Goal: Transaction & Acquisition: Purchase product/service

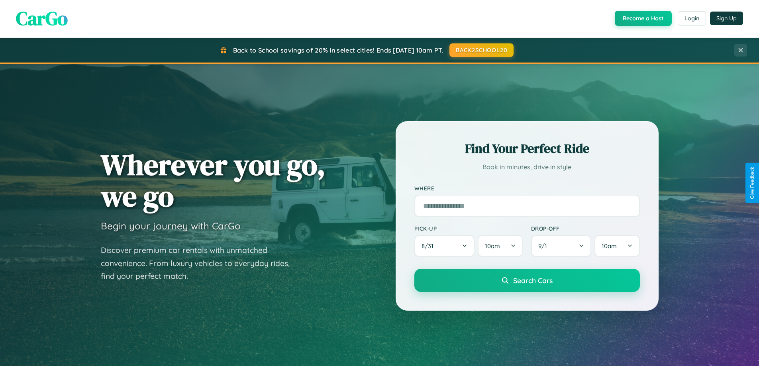
scroll to position [24, 0]
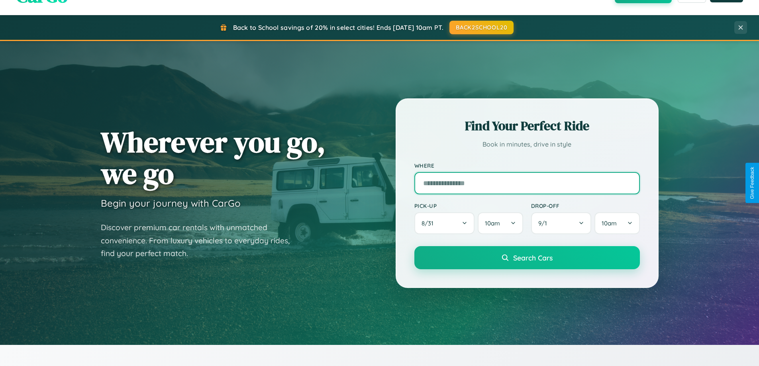
click at [527, 183] on input "text" at bounding box center [526, 183] width 225 height 22
type input "**********"
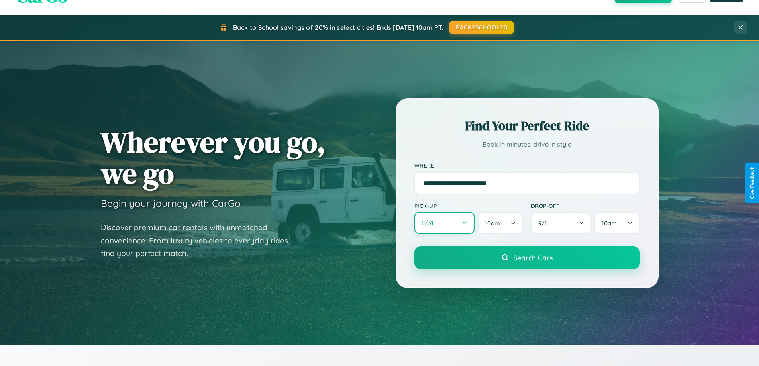
click at [444, 223] on button "8 / 31" at bounding box center [444, 223] width 61 height 22
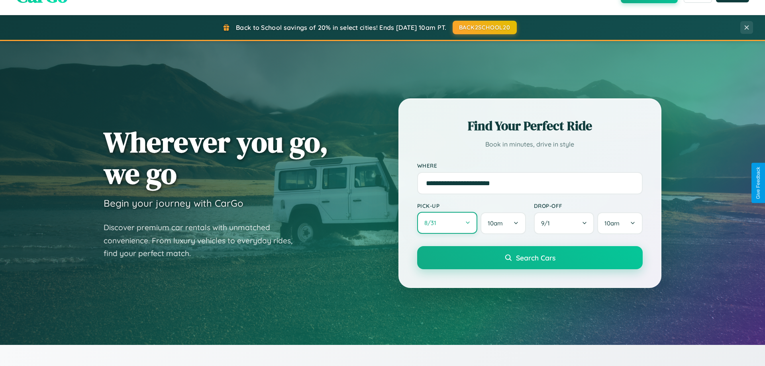
select select "*"
select select "****"
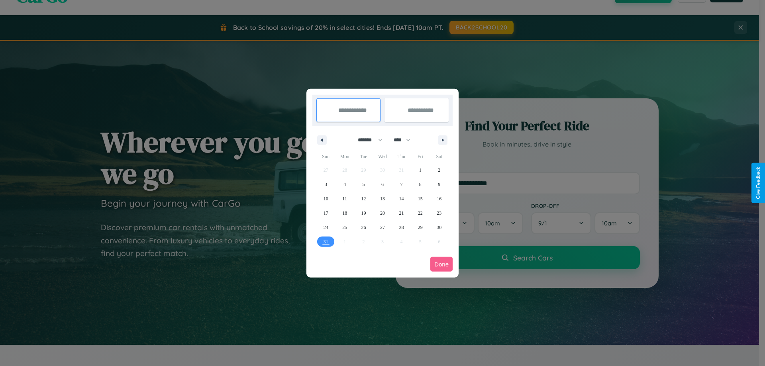
drag, startPoint x: 367, startPoint y: 140, endPoint x: 382, endPoint y: 160, distance: 25.5
click at [367, 140] on select "******* ******** ***** ***** *** **** **** ****** ********* ******* ******** **…" at bounding box center [369, 139] width 34 height 13
select select "**"
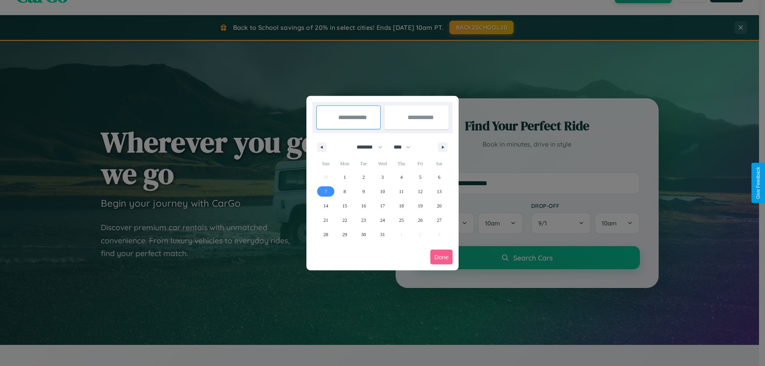
click at [325, 191] on span "7" at bounding box center [326, 191] width 2 height 14
type input "**********"
click at [363, 206] on span "16" at bounding box center [363, 206] width 5 height 14
type input "**********"
click at [441, 257] on button "Done" at bounding box center [441, 257] width 22 height 15
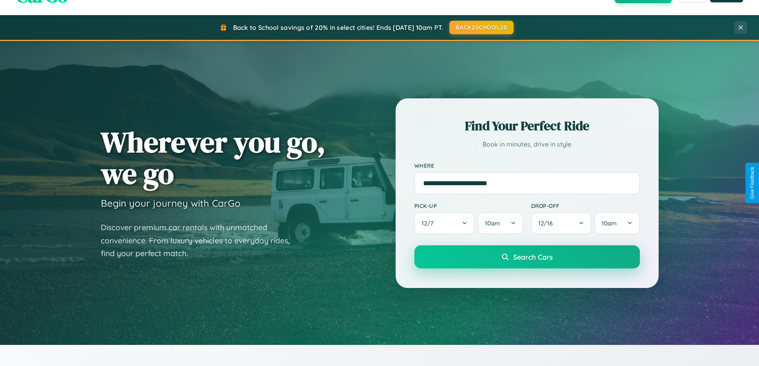
click at [527, 257] on span "Search Cars" at bounding box center [532, 257] width 39 height 9
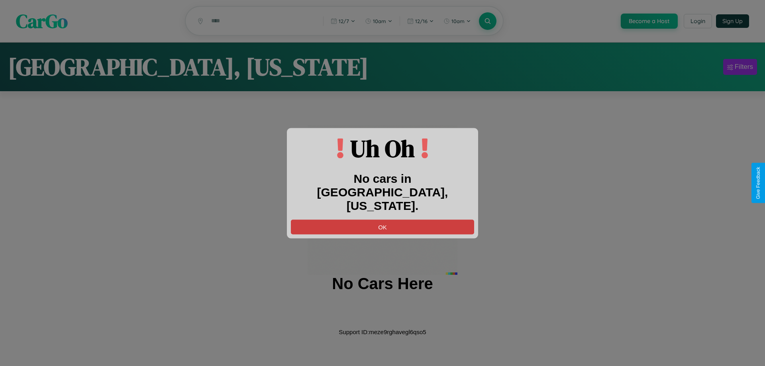
click at [382, 220] on button "OK" at bounding box center [382, 227] width 183 height 15
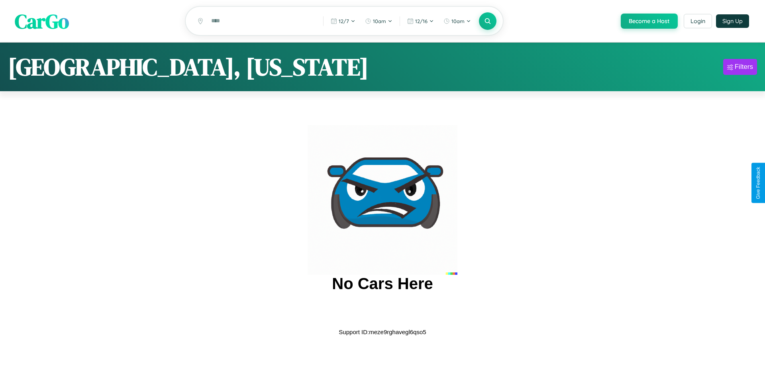
click at [42, 22] on span "CarGo" at bounding box center [42, 20] width 54 height 27
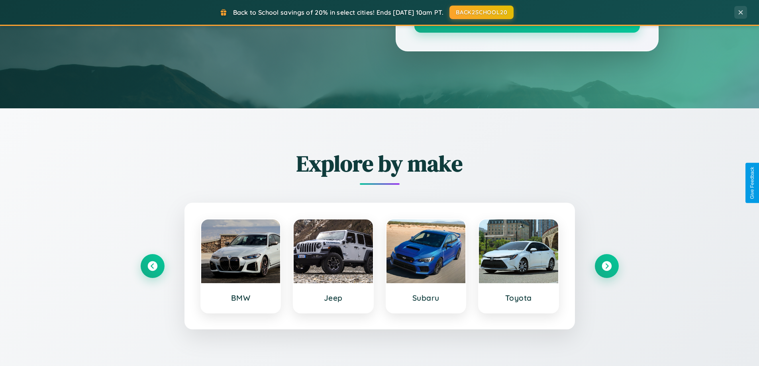
scroll to position [1533, 0]
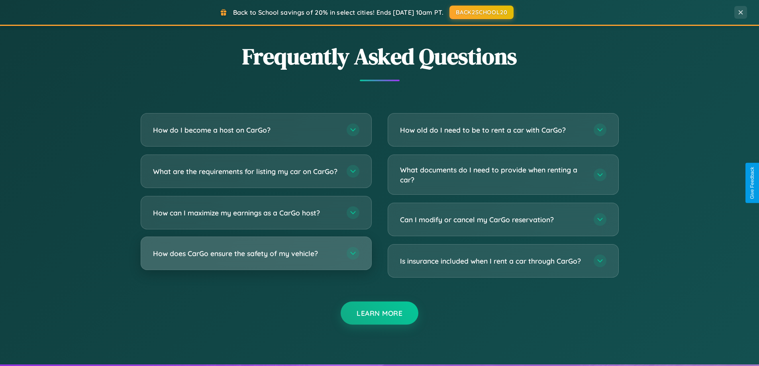
click at [256, 259] on h3 "How does CarGo ensure the safety of my vehicle?" at bounding box center [246, 254] width 186 height 10
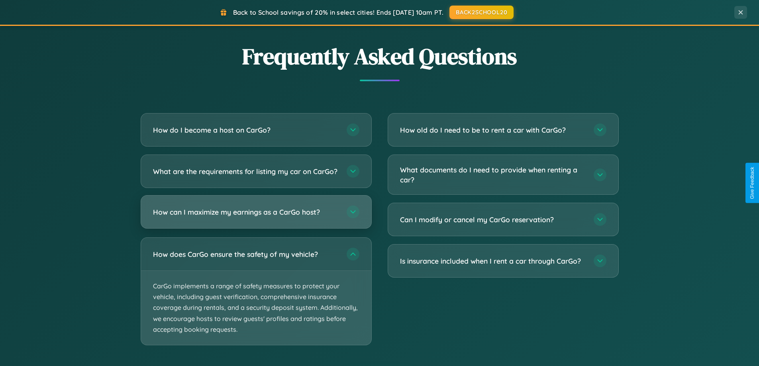
click at [256, 217] on h3 "How can I maximize my earnings as a CarGo host?" at bounding box center [246, 212] width 186 height 10
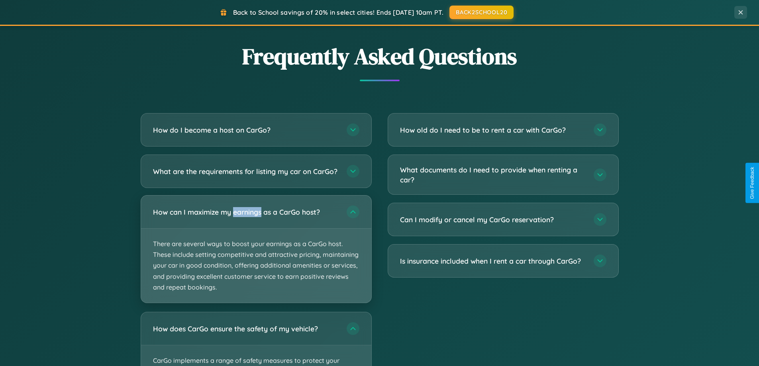
click at [256, 256] on p "There are several ways to boost your earnings as a CarGo host. These include se…" at bounding box center [256, 266] width 230 height 74
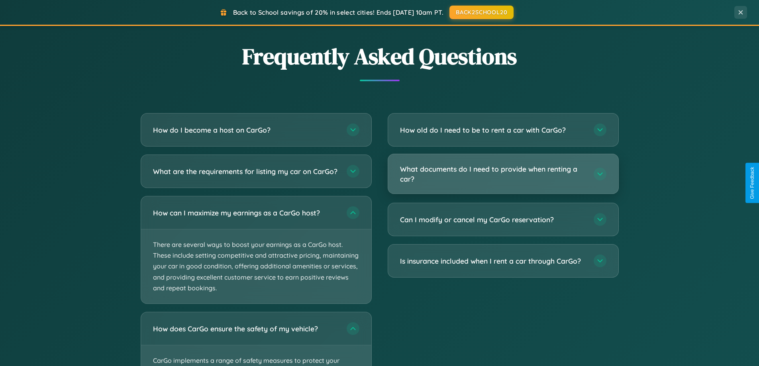
click at [503, 174] on h3 "What documents do I need to provide when renting a car?" at bounding box center [493, 174] width 186 height 20
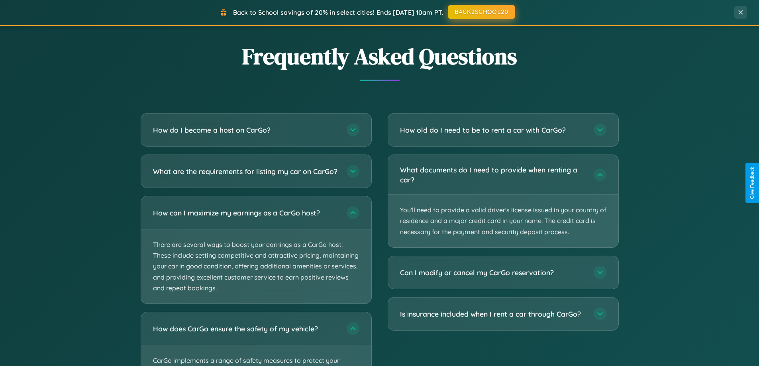
click at [481, 12] on button "BACK2SCHOOL20" at bounding box center [481, 12] width 67 height 14
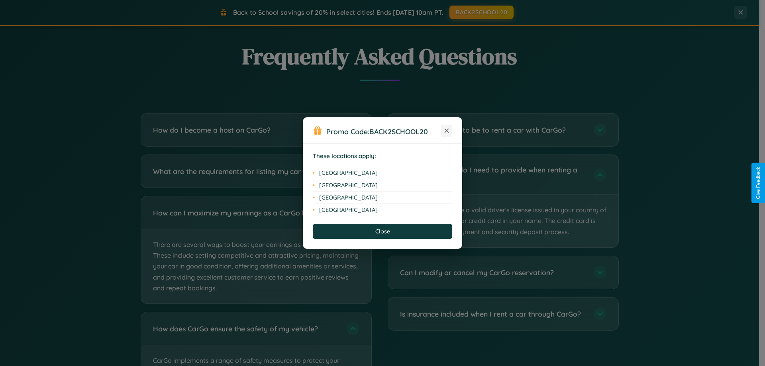
click at [447, 131] on icon at bounding box center [447, 131] width 4 height 4
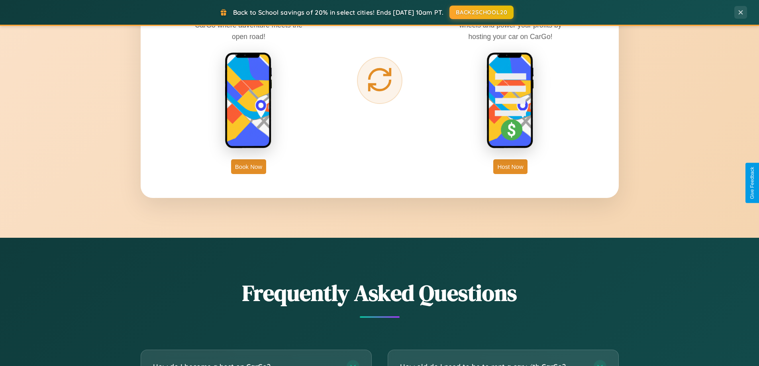
scroll to position [933, 0]
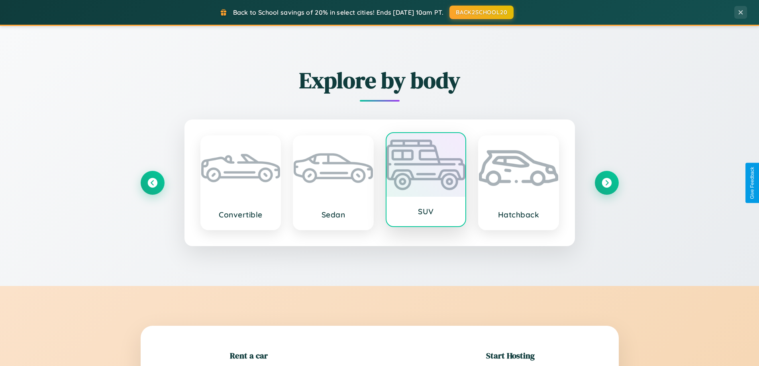
click at [425, 183] on div at bounding box center [425, 165] width 79 height 64
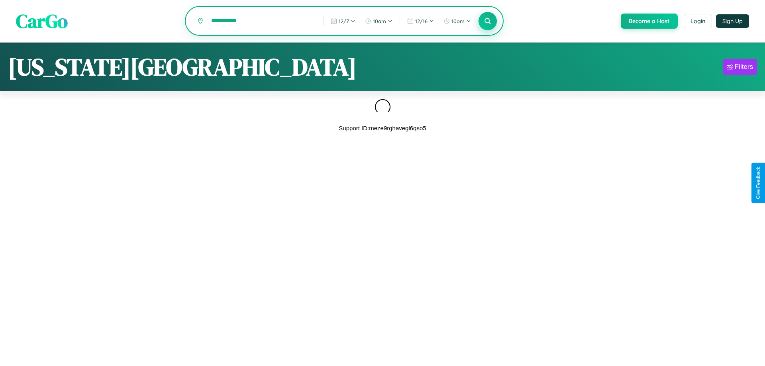
type input "**********"
click at [487, 22] on icon at bounding box center [488, 21] width 8 height 8
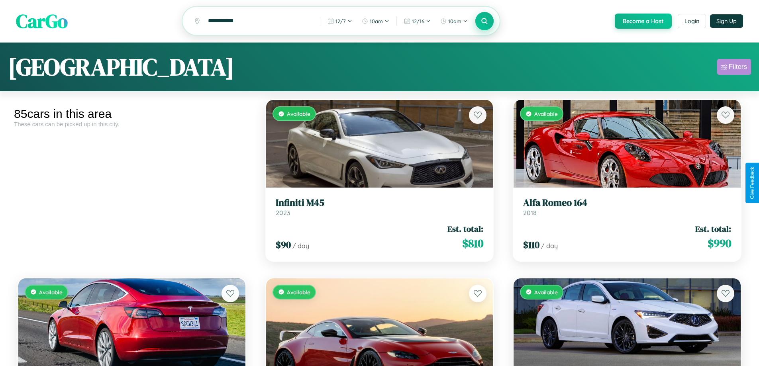
click at [734, 68] on div "Filters" at bounding box center [738, 67] width 18 height 8
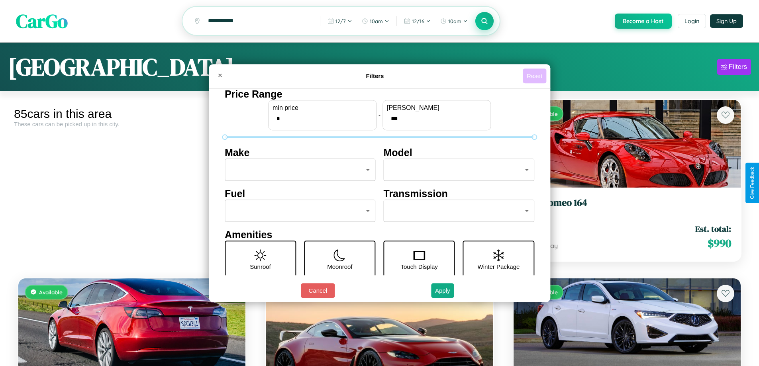
click at [535, 76] on button "Reset" at bounding box center [535, 76] width 24 height 15
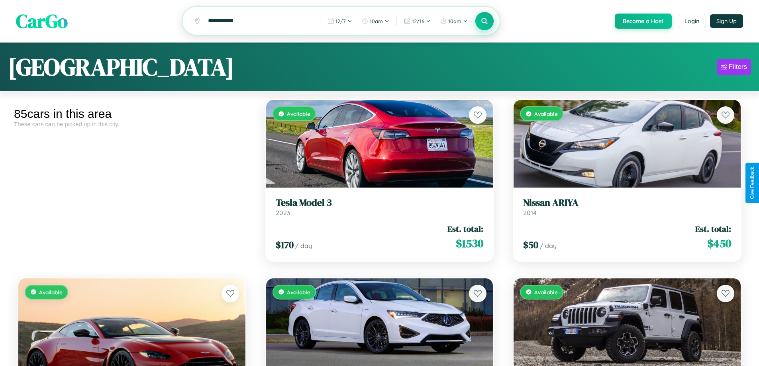
scroll to position [48, 0]
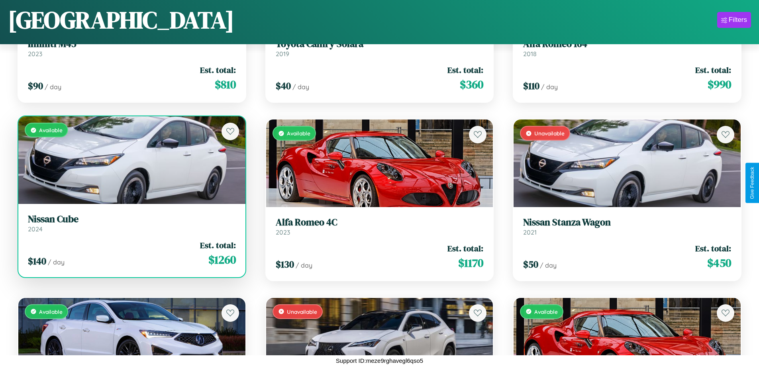
click at [131, 226] on link "Nissan Cube 2024" at bounding box center [132, 224] width 208 height 20
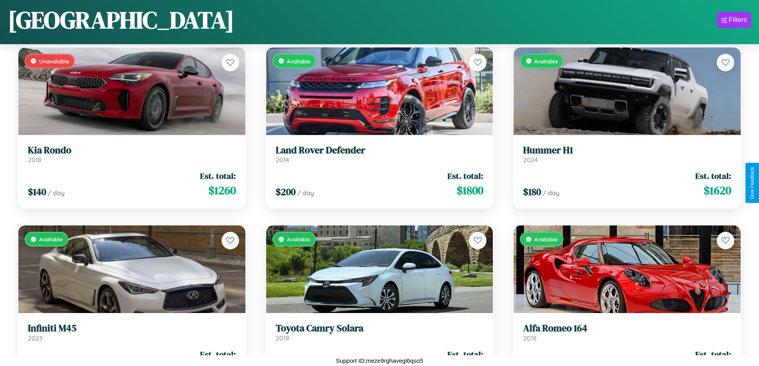
scroll to position [1896, 0]
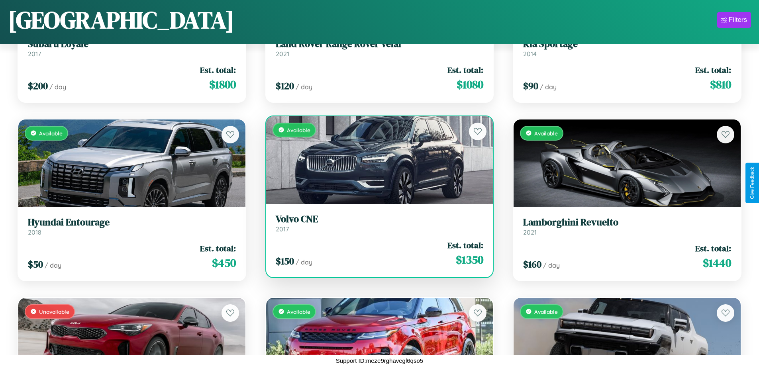
click at [376, 223] on h3 "Volvo CNE" at bounding box center [380, 220] width 208 height 12
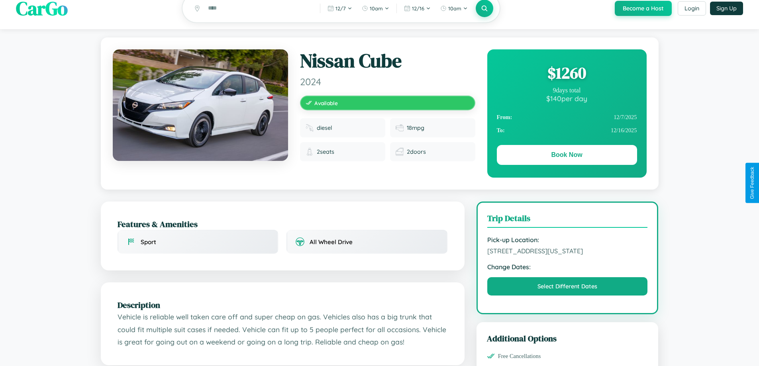
scroll to position [270, 0]
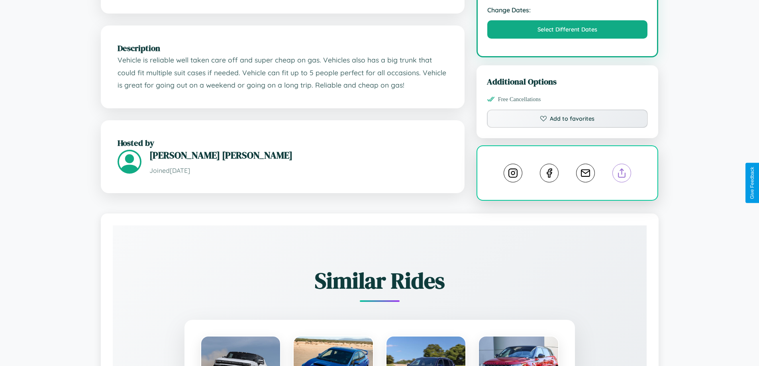
click at [622, 174] on line at bounding box center [622, 172] width 0 height 6
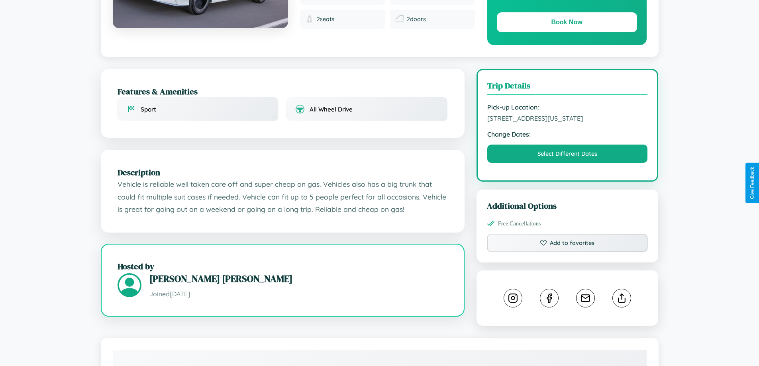
scroll to position [86, 0]
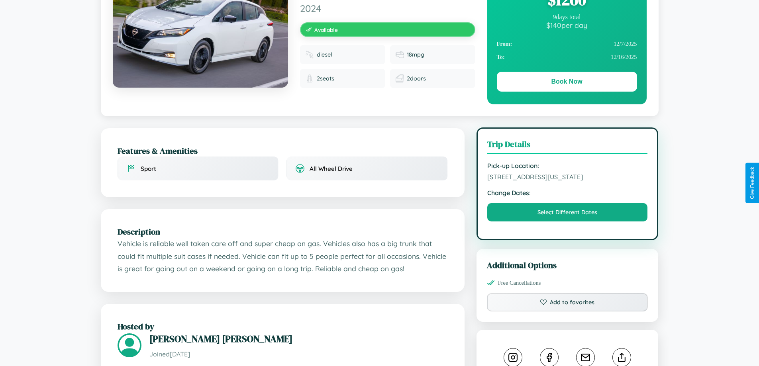
click at [567, 181] on span "[STREET_ADDRESS][US_STATE]" at bounding box center [567, 177] width 161 height 8
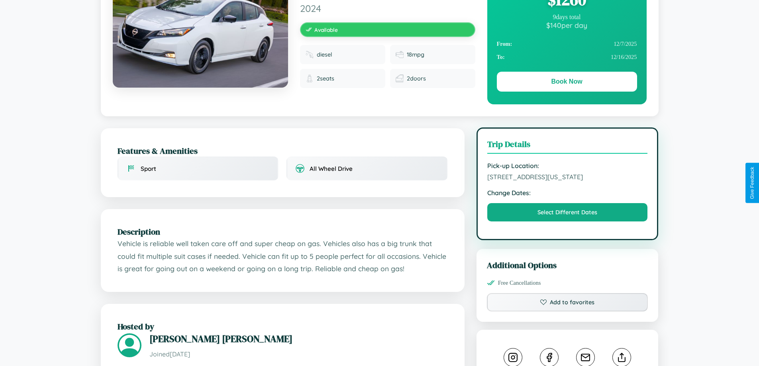
click at [567, 181] on span "[STREET_ADDRESS][US_STATE]" at bounding box center [567, 177] width 161 height 8
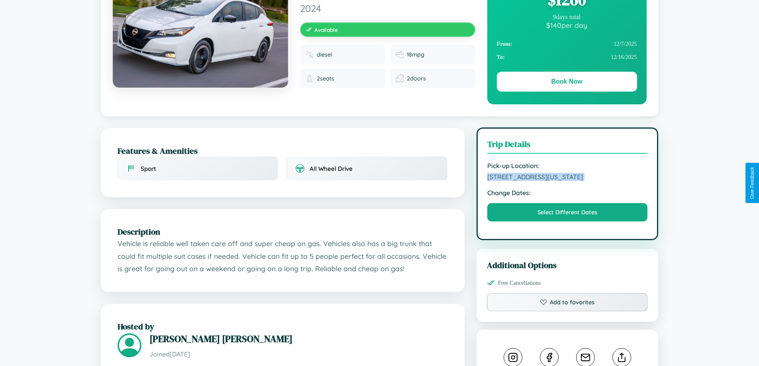
click at [567, 181] on span "[STREET_ADDRESS][US_STATE]" at bounding box center [567, 177] width 161 height 8
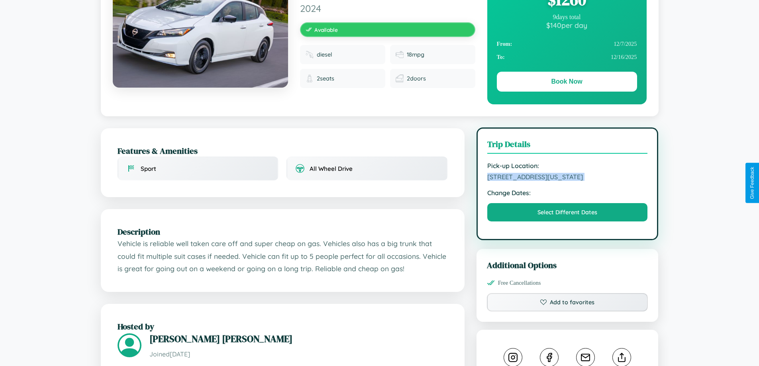
click at [567, 181] on span "[STREET_ADDRESS][US_STATE]" at bounding box center [567, 177] width 161 height 8
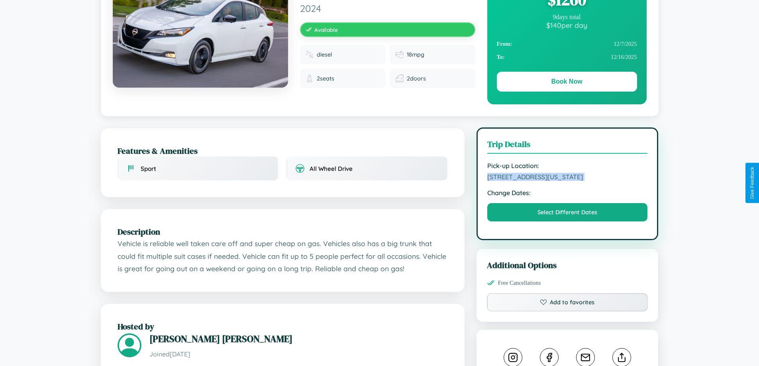
click at [567, 181] on span "[STREET_ADDRESS][US_STATE]" at bounding box center [567, 177] width 161 height 8
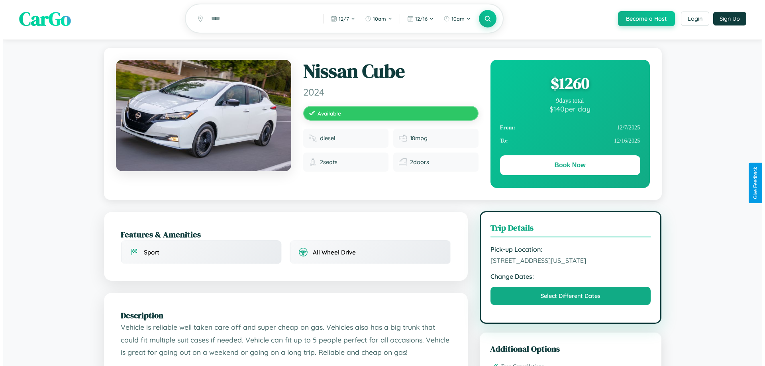
scroll to position [0, 0]
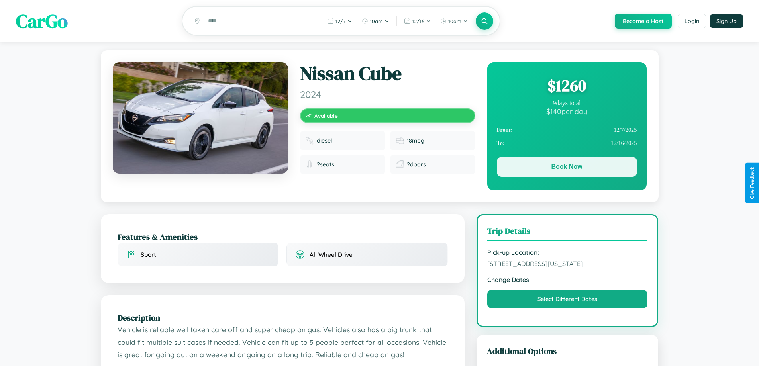
click at [566, 168] on button "Book Now" at bounding box center [567, 167] width 140 height 20
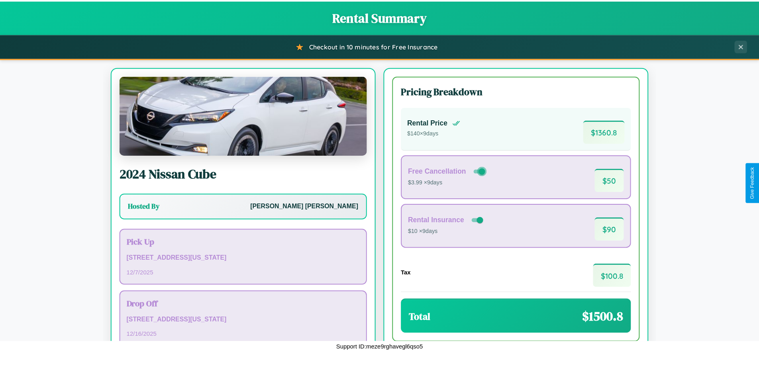
scroll to position [55, 0]
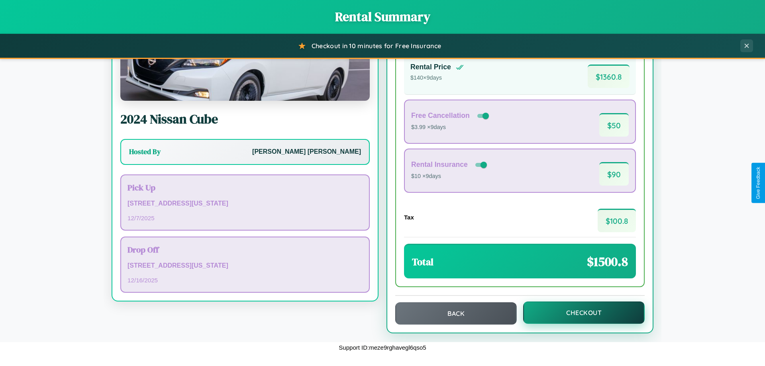
click at [578, 313] on button "Checkout" at bounding box center [584, 313] width 122 height 22
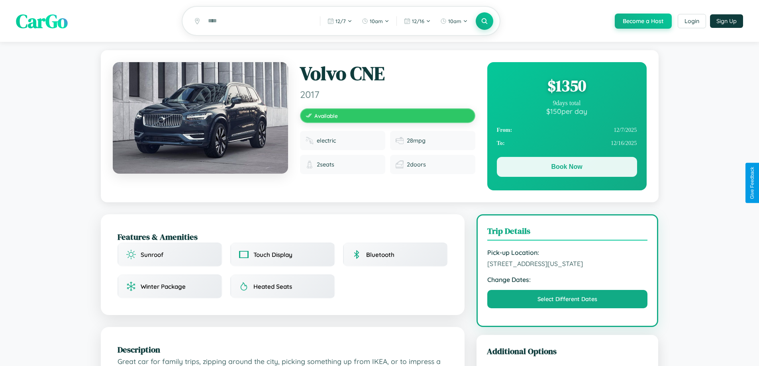
click at [566, 169] on button "Book Now" at bounding box center [567, 167] width 140 height 20
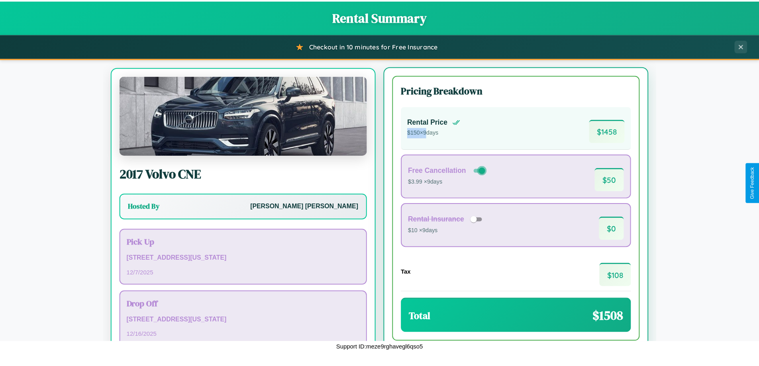
scroll to position [37, 0]
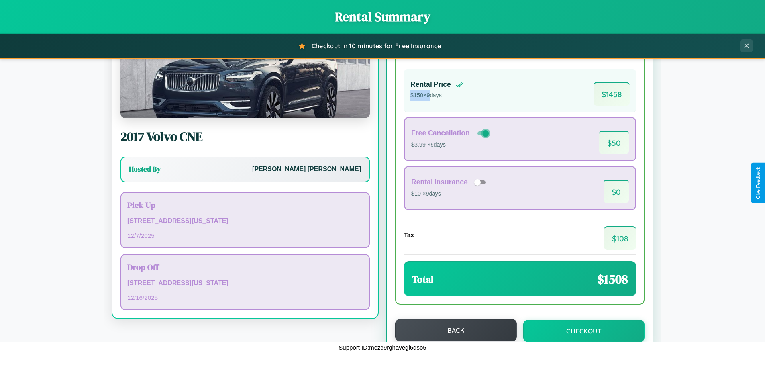
click at [452, 330] on button "Back" at bounding box center [456, 330] width 122 height 22
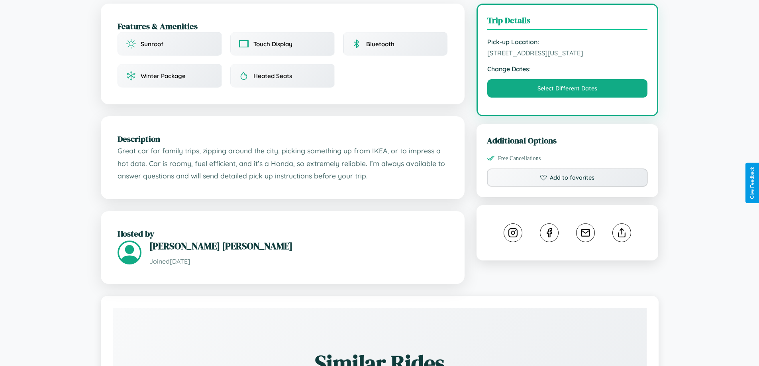
scroll to position [215, 0]
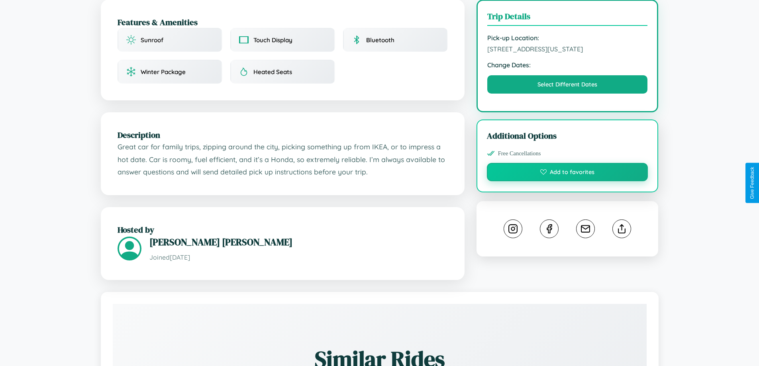
click at [567, 181] on button "Add to favorites" at bounding box center [567, 172] width 161 height 18
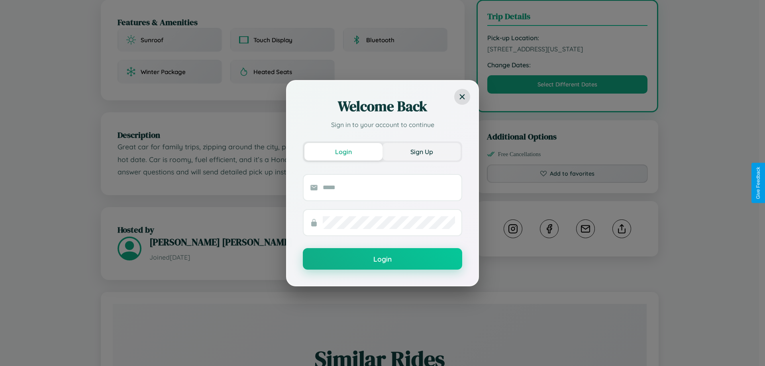
click at [421, 151] on button "Sign Up" at bounding box center [421, 152] width 78 height 18
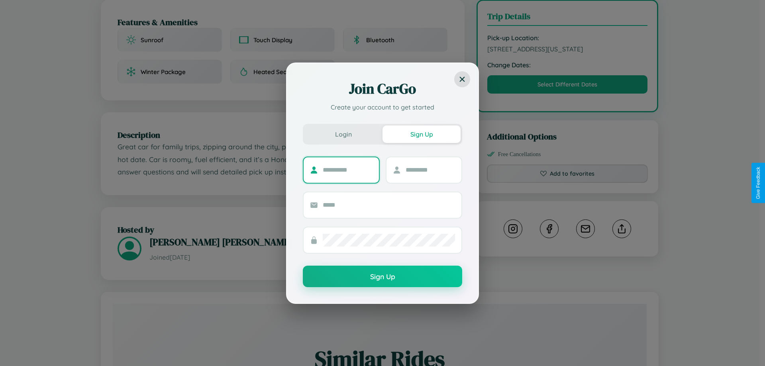
click at [347, 170] on input "text" at bounding box center [348, 170] width 50 height 13
type input "*********"
click at [430, 170] on input "text" at bounding box center [431, 170] width 50 height 13
type input "*****"
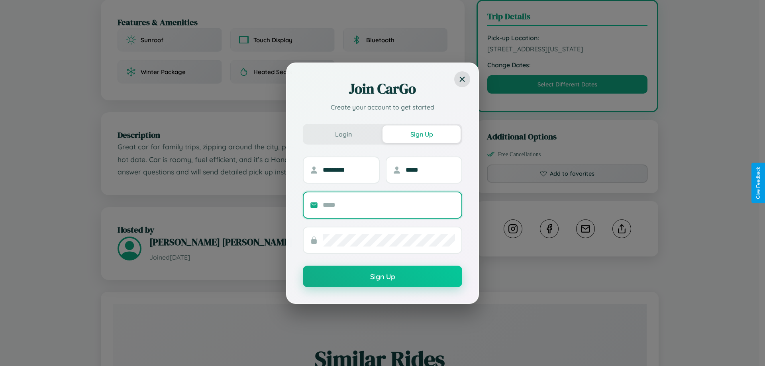
click at [389, 205] on input "text" at bounding box center [389, 205] width 132 height 13
type input "**********"
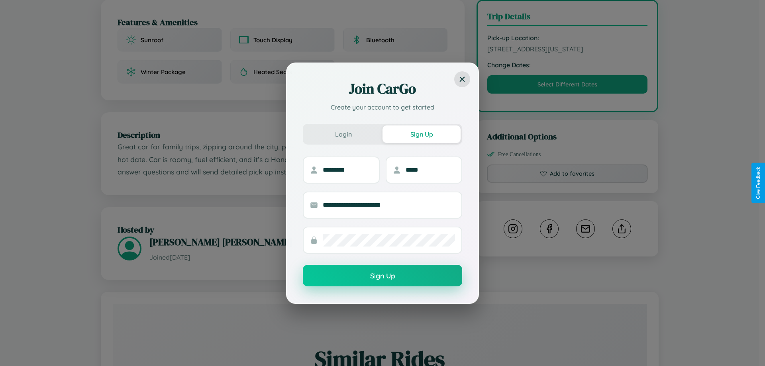
click at [382, 276] on button "Sign Up" at bounding box center [382, 276] width 159 height 22
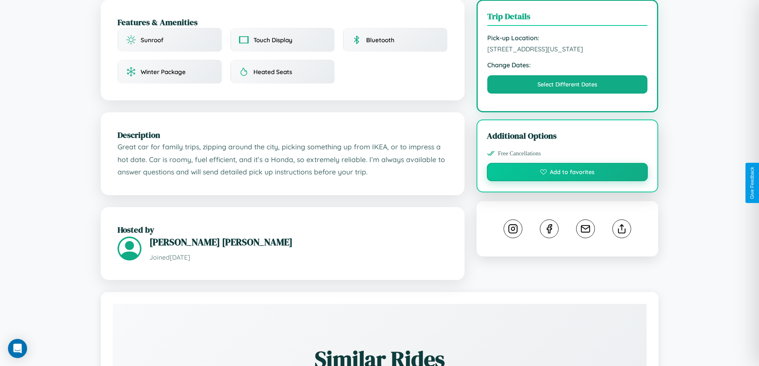
click at [567, 181] on button "Add to favorites" at bounding box center [567, 172] width 161 height 18
